Goal: Navigation & Orientation: Find specific page/section

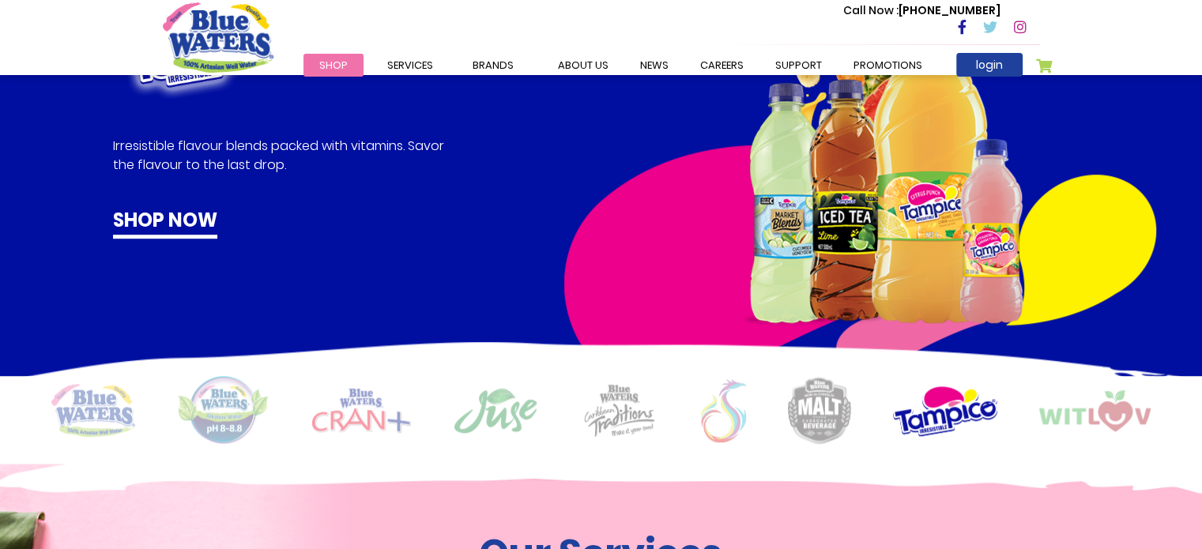
scroll to position [1009, 0]
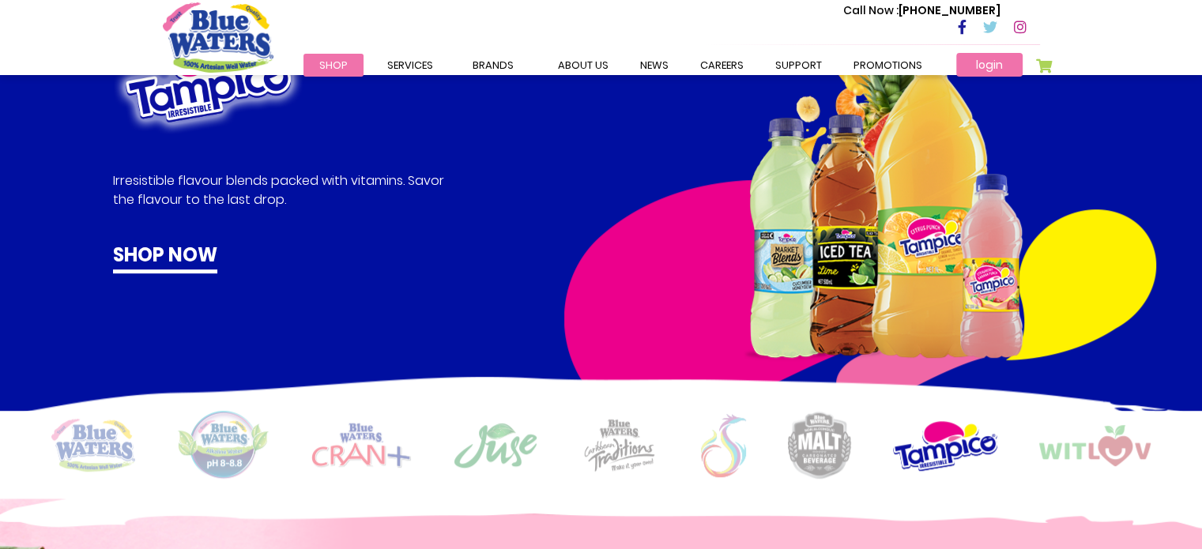
click at [989, 62] on link "login" at bounding box center [989, 65] width 66 height 24
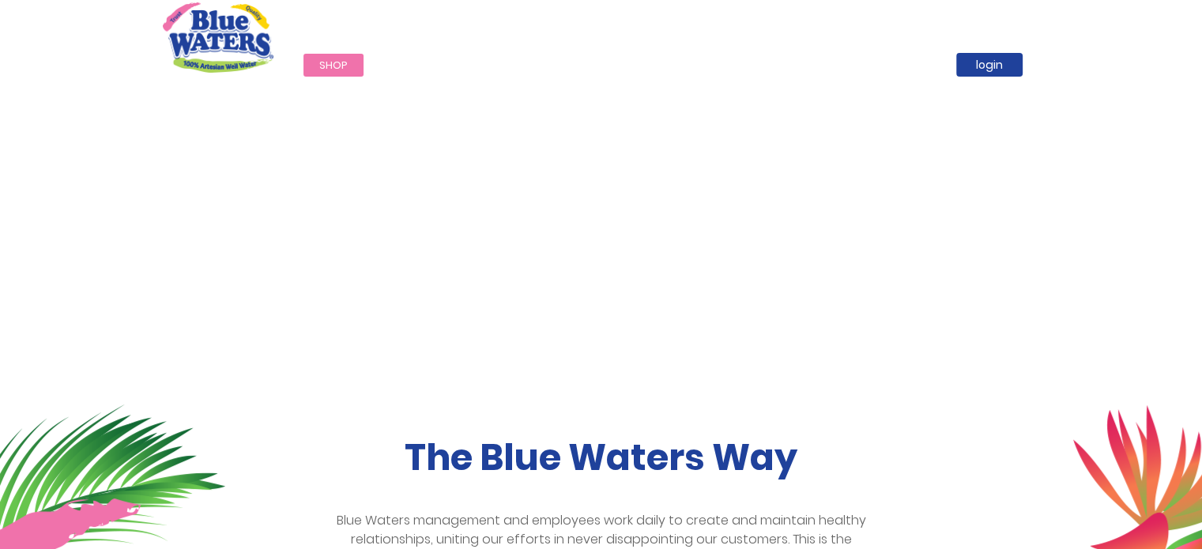
scroll to position [237, 0]
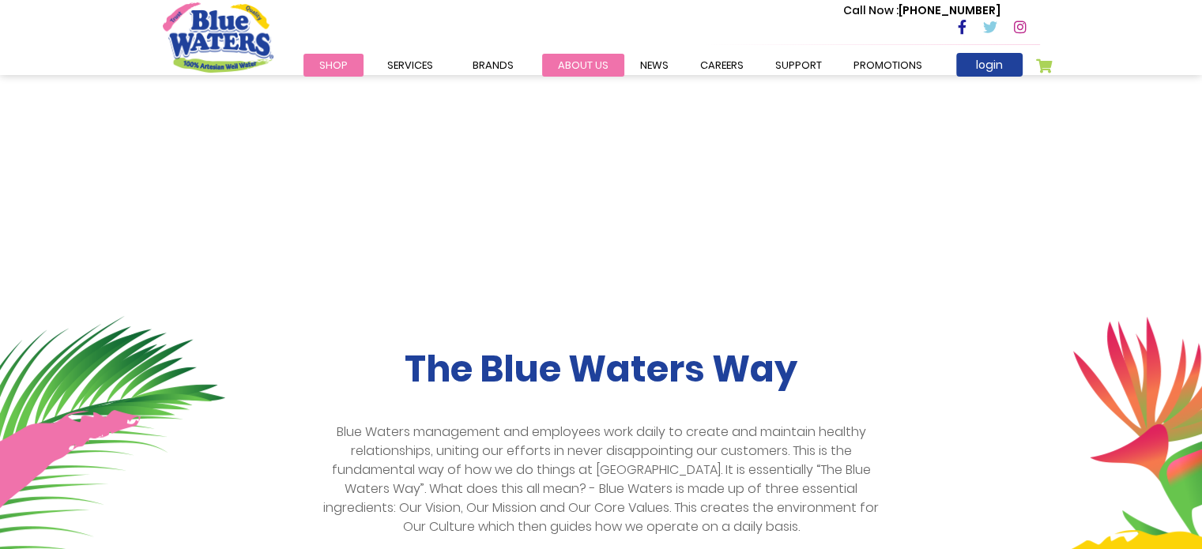
click at [581, 62] on link "about us" at bounding box center [583, 65] width 82 height 23
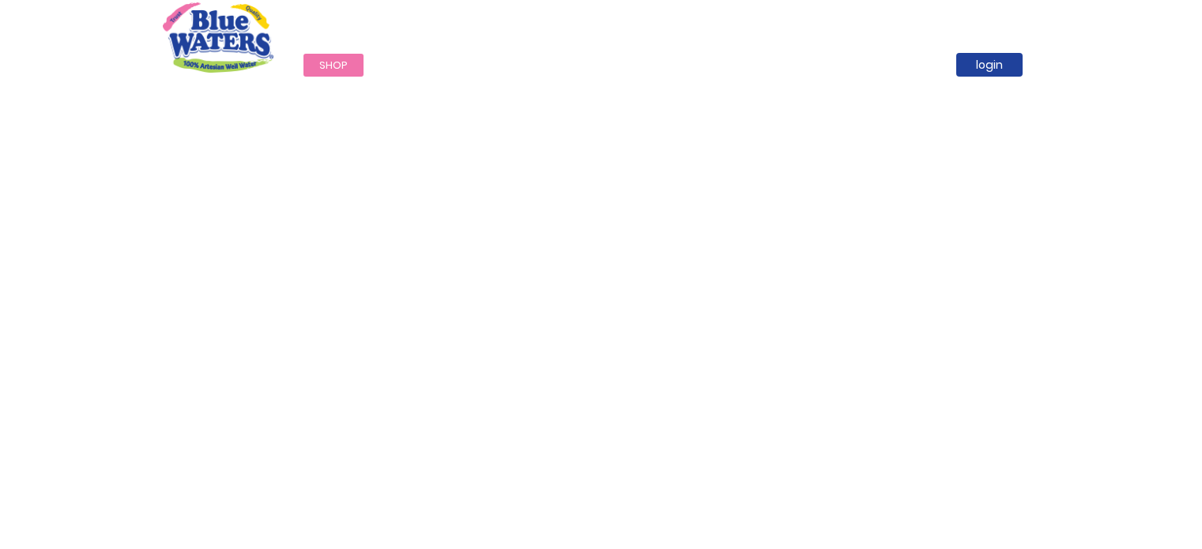
scroll to position [237, 0]
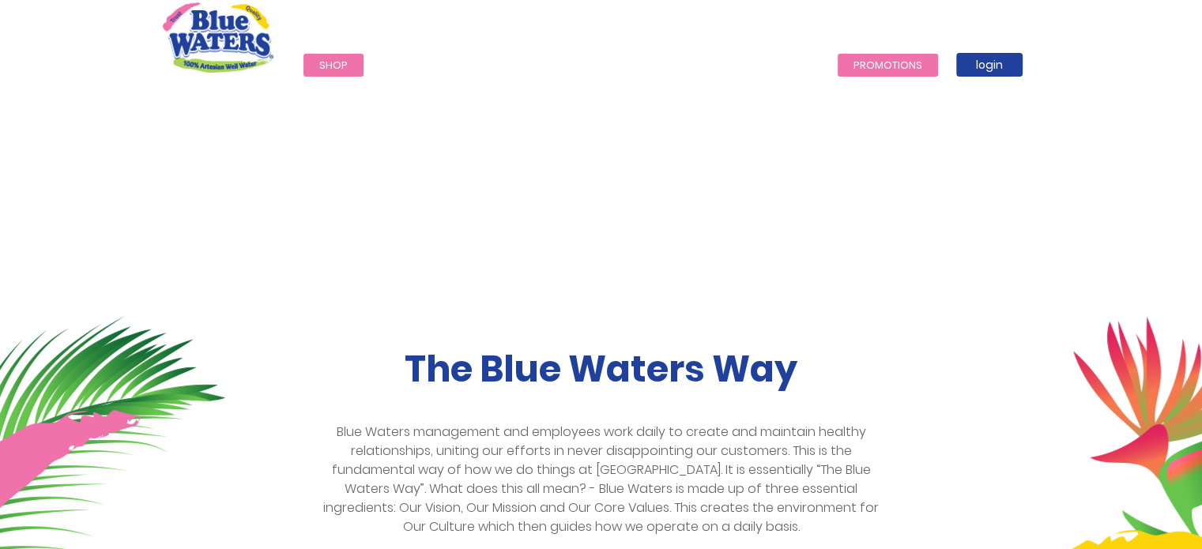
click at [868, 66] on link "Promotions" at bounding box center [887, 65] width 100 height 23
